Goal: Find specific page/section: Find specific page/section

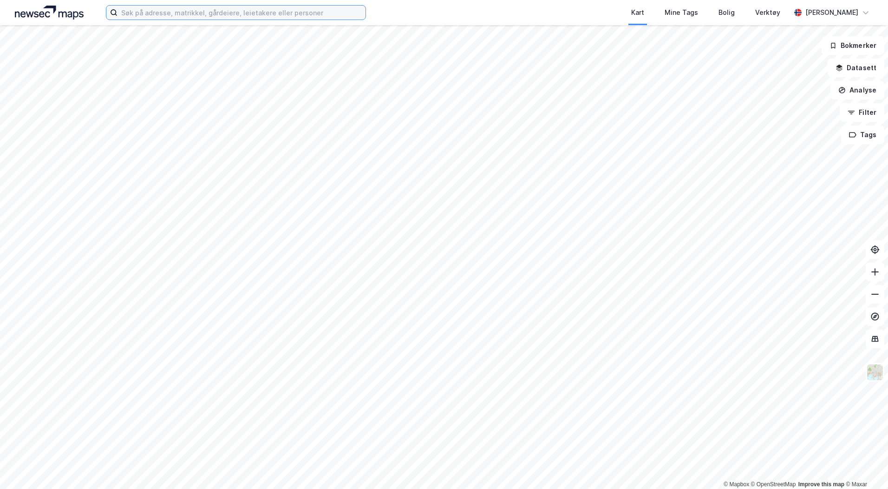
click at [170, 15] on input at bounding box center [242, 13] width 248 height 14
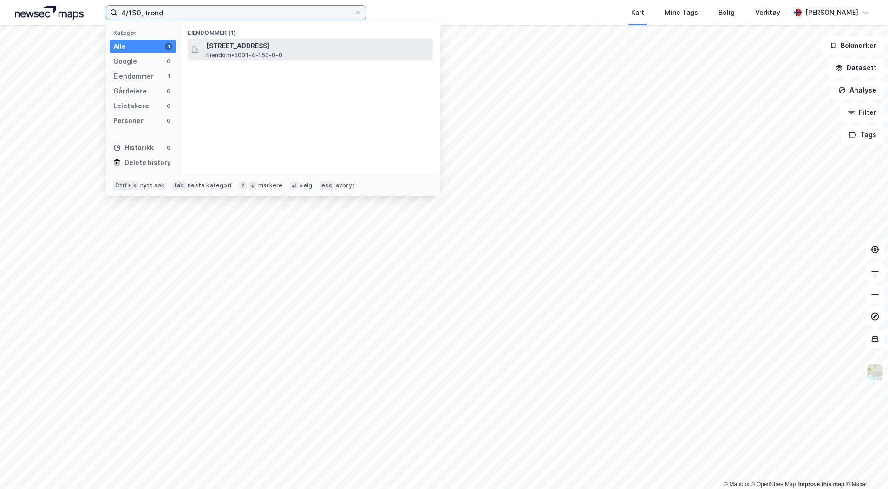
type input "4/150, trond"
click at [250, 47] on span "[STREET_ADDRESS]" at bounding box center [317, 45] width 223 height 11
